Goal: Check status: Check status

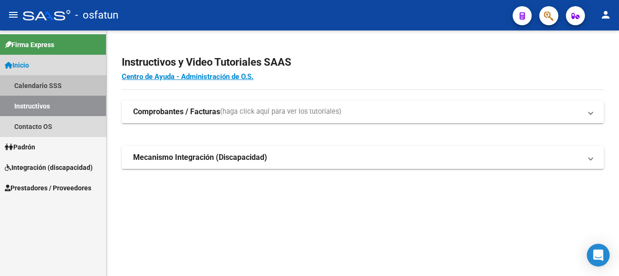
click at [58, 80] on link "Calendario SSS" at bounding box center [53, 85] width 106 height 20
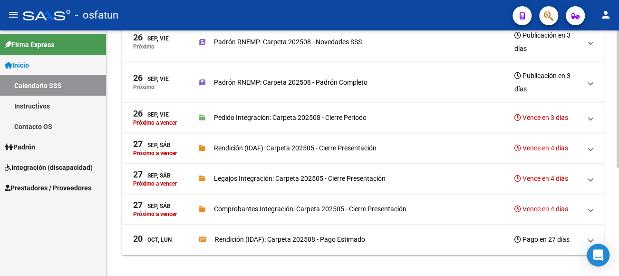
scroll to position [194, 0]
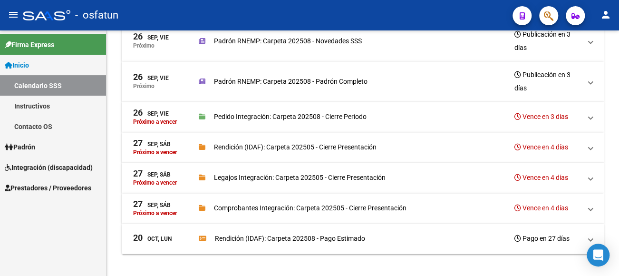
click at [67, 172] on span "Integración (discapacidad)" at bounding box center [49, 167] width 88 height 10
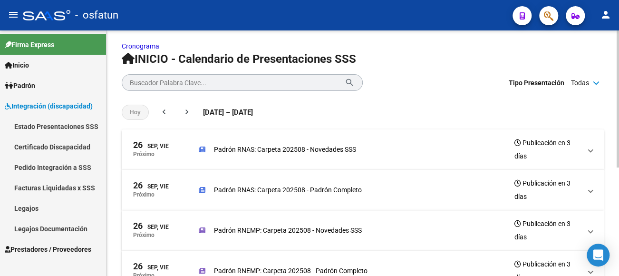
scroll to position [4, 0]
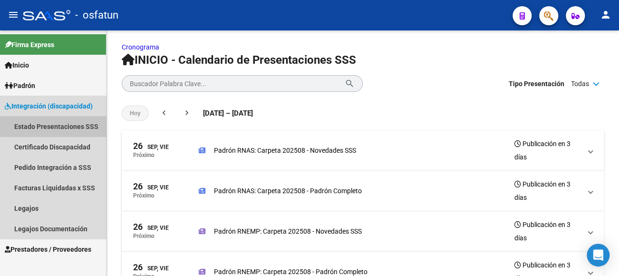
click at [35, 133] on link "Estado Presentaciones SSS" at bounding box center [53, 126] width 106 height 20
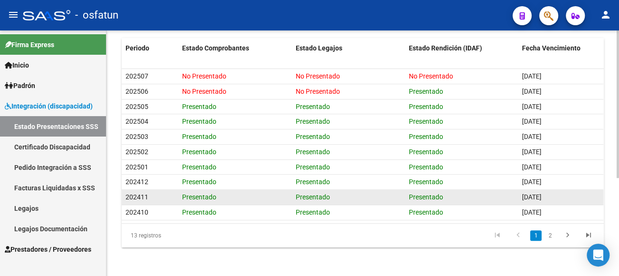
scroll to position [163, 0]
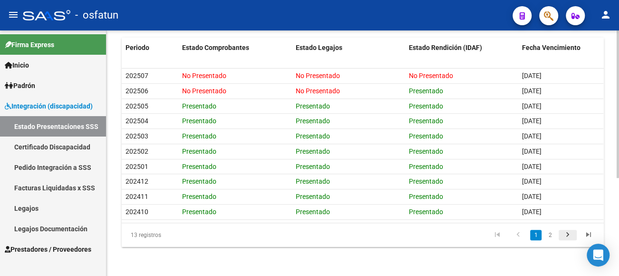
click at [565, 231] on icon "go to next page" at bounding box center [567, 235] width 12 height 11
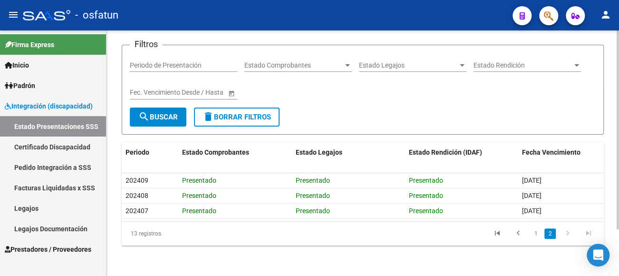
scroll to position [57, 0]
click at [520, 234] on icon "go to previous page" at bounding box center [518, 234] width 12 height 11
